Goal: Task Accomplishment & Management: Manage account settings

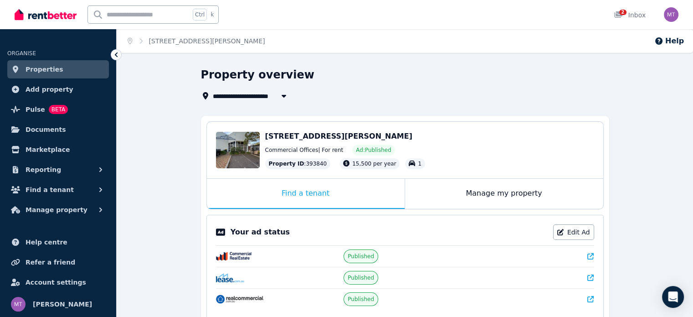
click at [468, 136] on div "[STREET_ADDRESS][PERSON_NAME]" at bounding box center [429, 136] width 329 height 11
click at [334, 150] on span "Commercial Offices | For rent" at bounding box center [304, 149] width 78 height 7
click at [64, 211] on span "Manage property" at bounding box center [57, 209] width 62 height 11
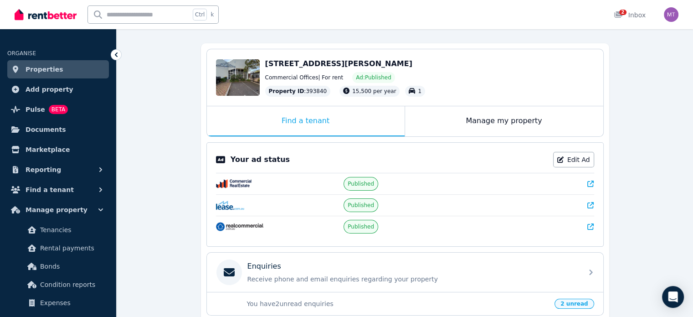
scroll to position [154, 0]
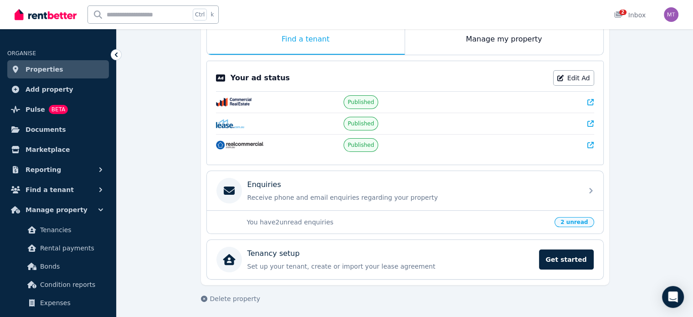
click at [582, 222] on span "2 unread" at bounding box center [574, 222] width 39 height 10
click at [582, 217] on span "2 unread" at bounding box center [574, 222] width 39 height 10
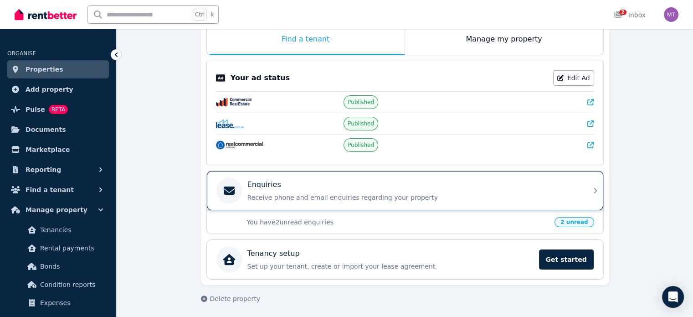
click at [587, 197] on div "Enquiries Receive phone and email enquiries regarding your property" at bounding box center [405, 190] width 396 height 39
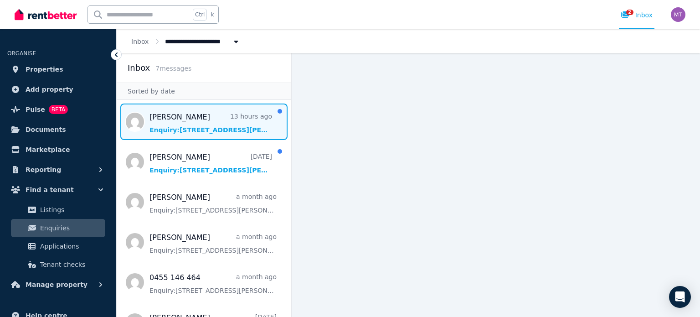
click at [206, 127] on span "Message list" at bounding box center [204, 121] width 175 height 36
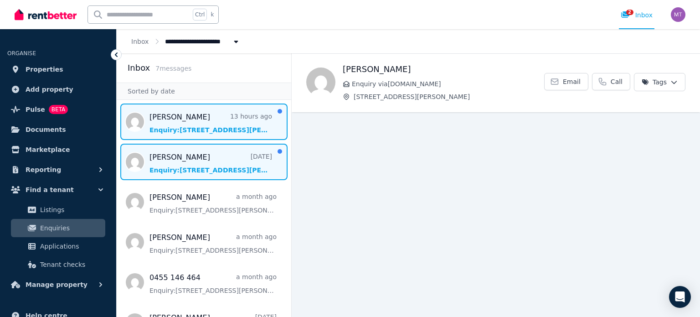
click at [227, 167] on span "Message list" at bounding box center [204, 162] width 175 height 36
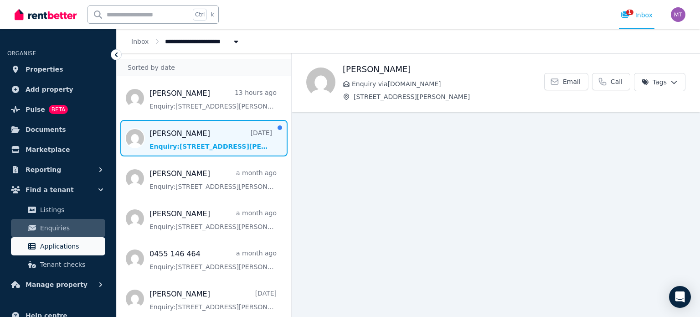
scroll to position [46, 0]
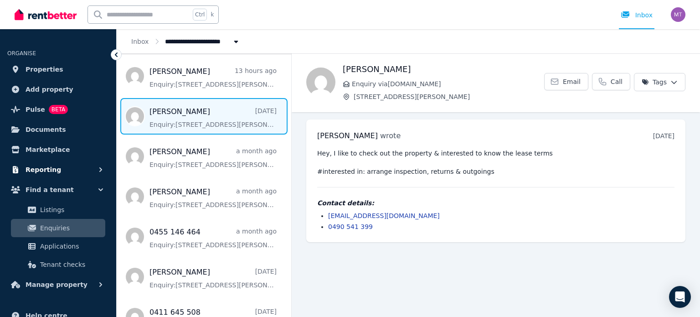
click at [48, 175] on button "Reporting" at bounding box center [58, 169] width 102 height 18
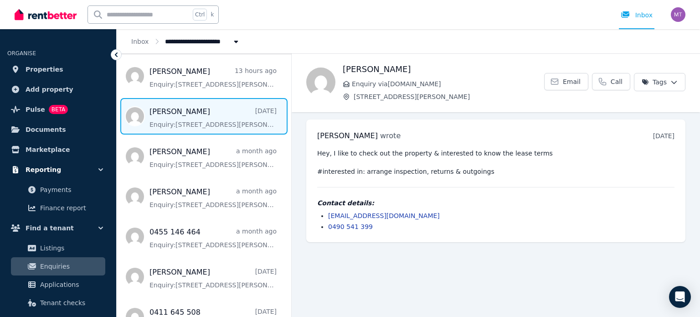
click at [59, 170] on button "Reporting" at bounding box center [58, 169] width 102 height 18
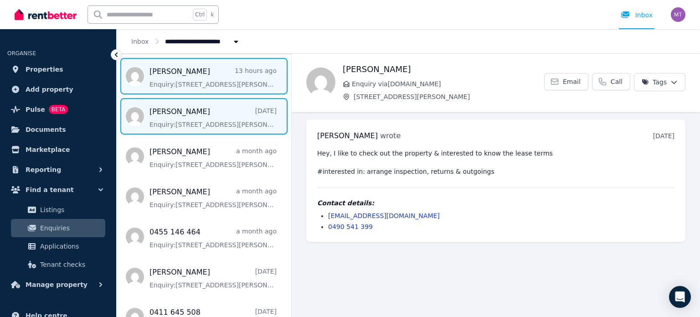
drag, startPoint x: 165, startPoint y: 91, endPoint x: 168, endPoint y: 99, distance: 8.5
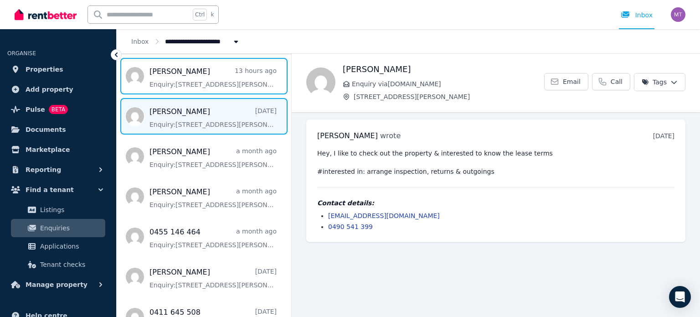
click at [166, 91] on span "Message list" at bounding box center [204, 76] width 175 height 36
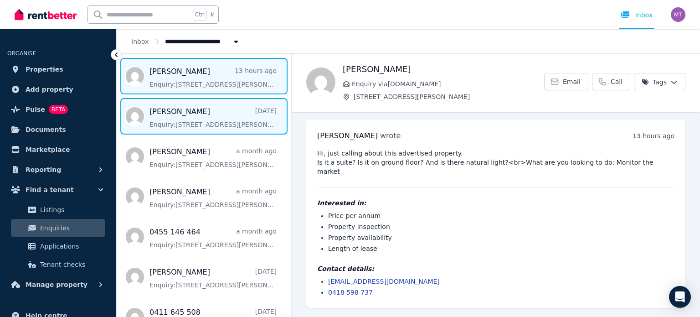
click at [167, 124] on span "Message list" at bounding box center [204, 116] width 175 height 36
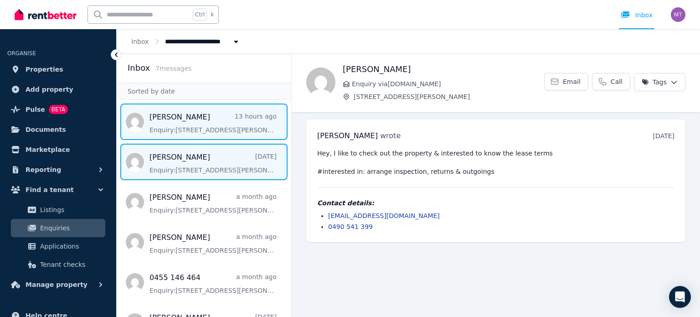
click at [220, 127] on span "Message list" at bounding box center [204, 121] width 175 height 36
